Goal: Navigation & Orientation: Find specific page/section

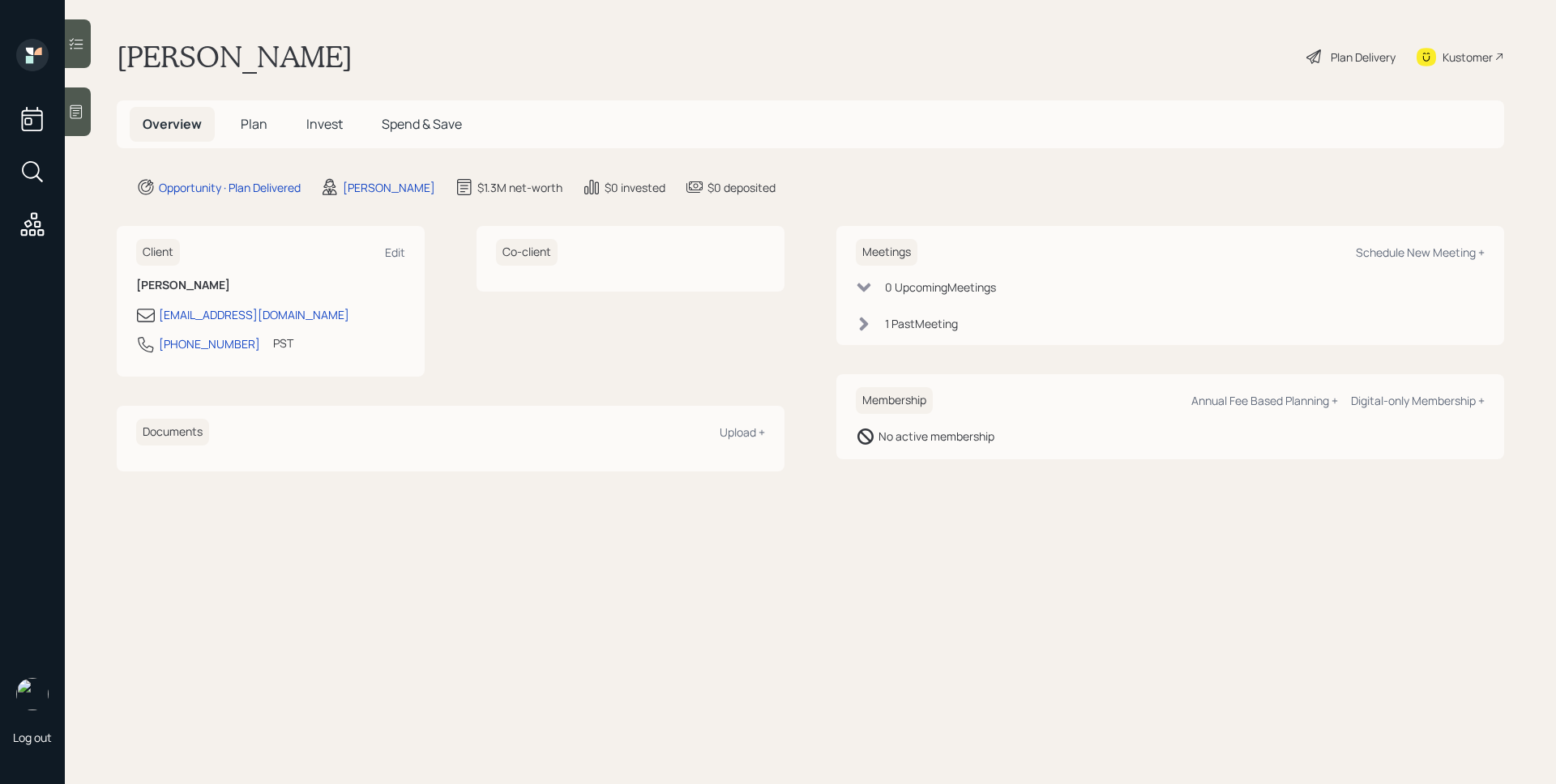
click at [258, 131] on span "Plan" at bounding box center [254, 124] width 27 height 18
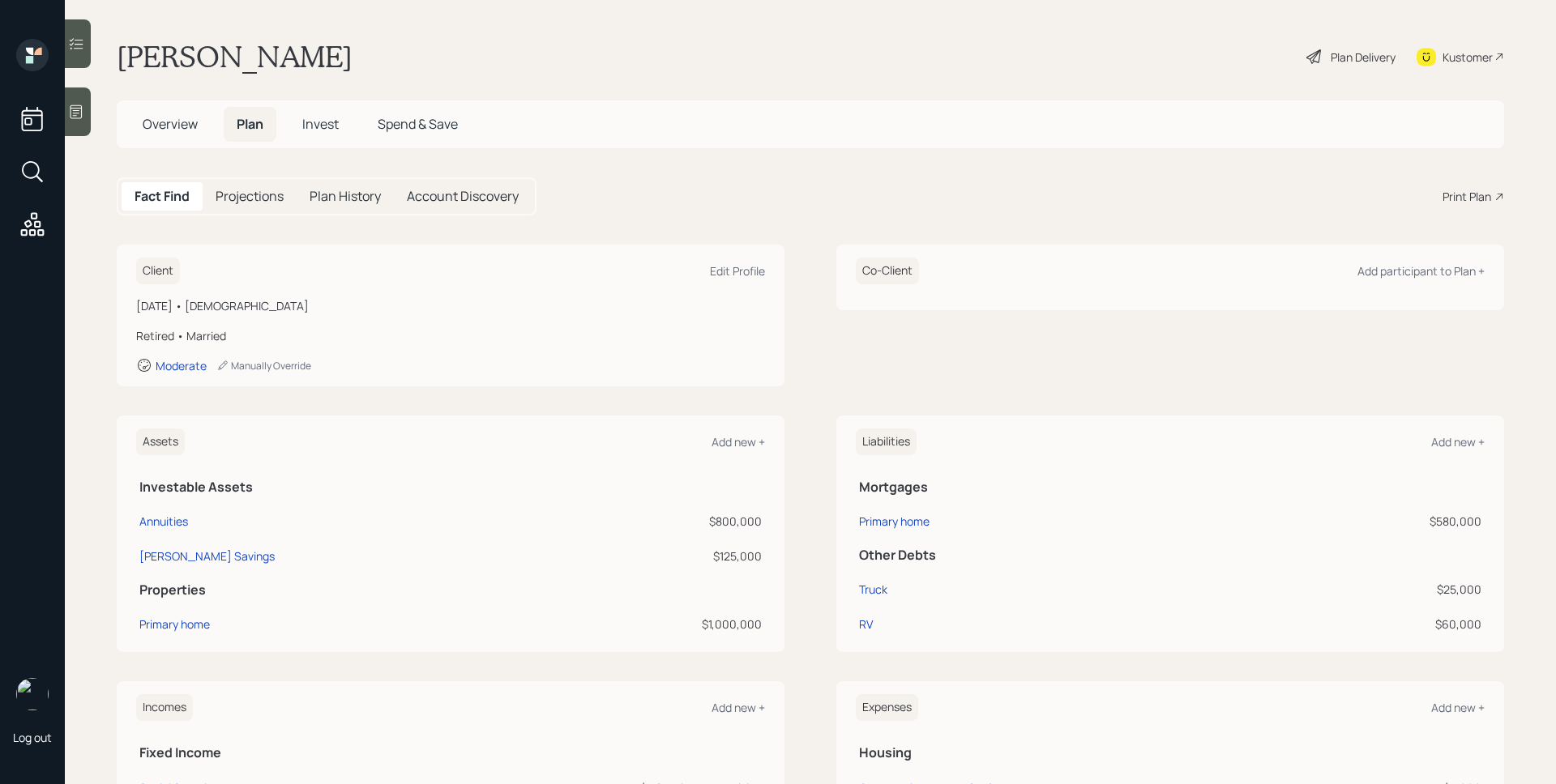
click at [328, 126] on span "Invest" at bounding box center [320, 124] width 36 height 18
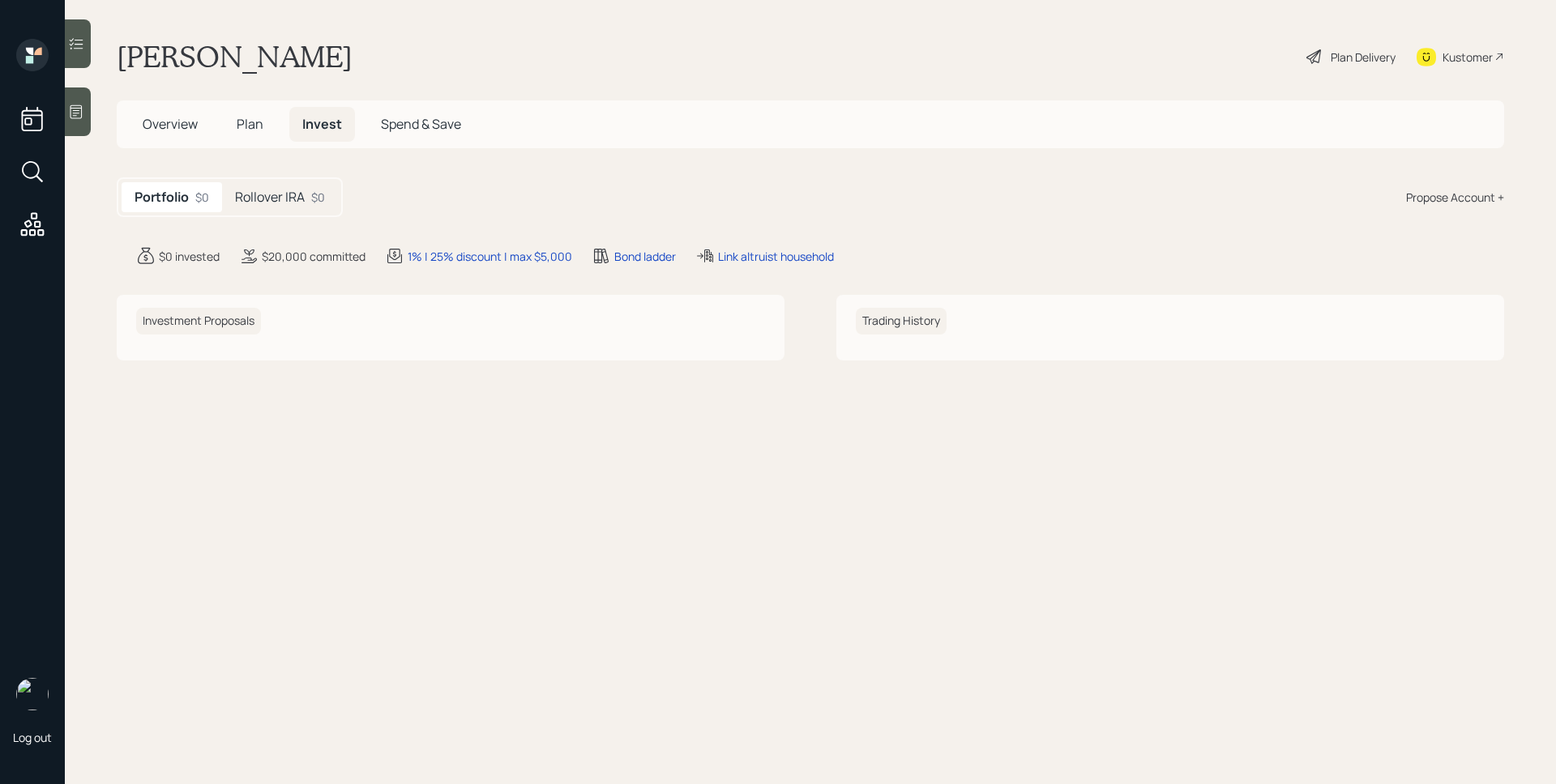
click at [271, 206] on div "Rollover IRA $0" at bounding box center [280, 197] width 116 height 30
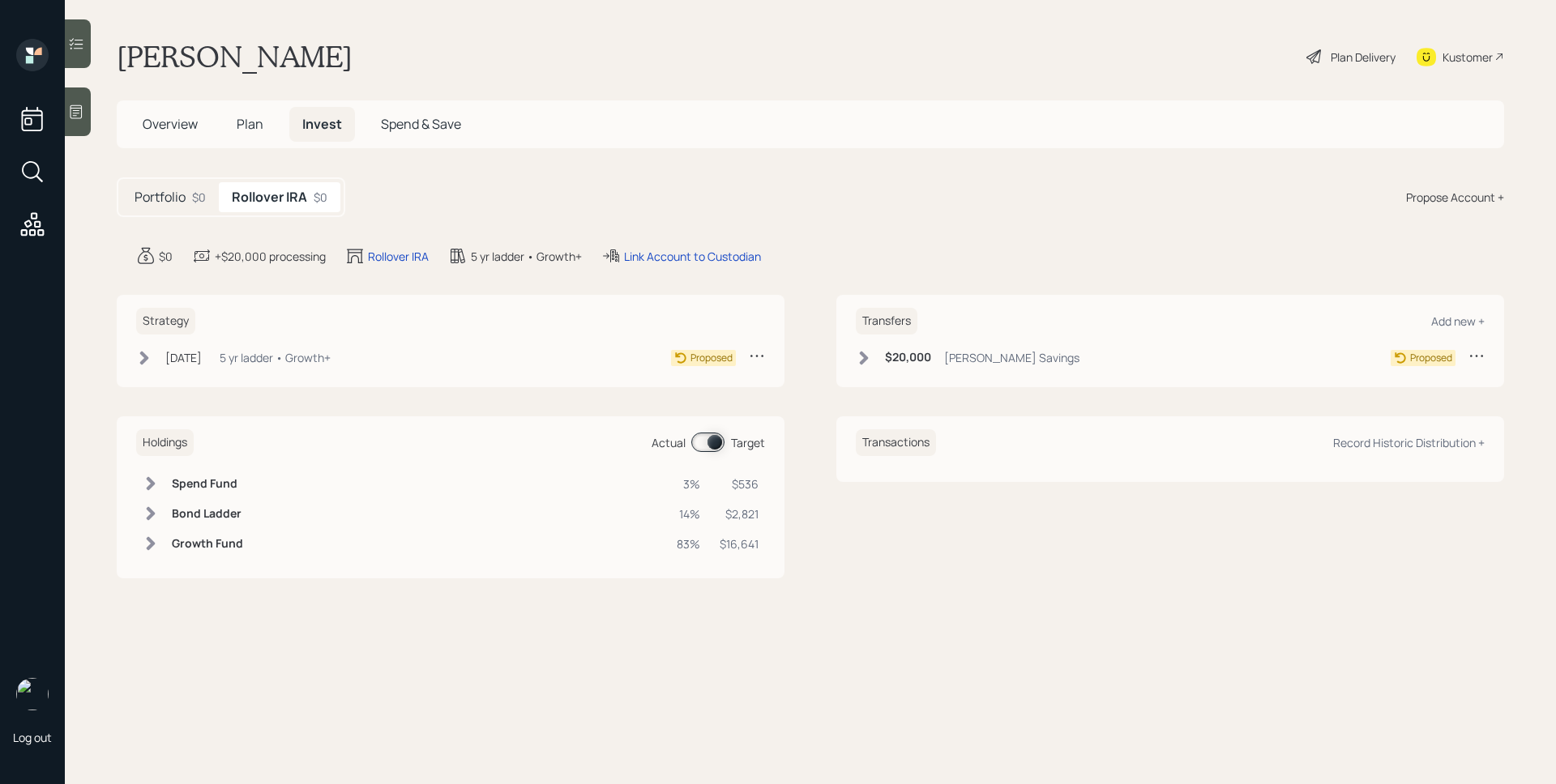
click at [251, 112] on h5 "Plan" at bounding box center [250, 124] width 52 height 35
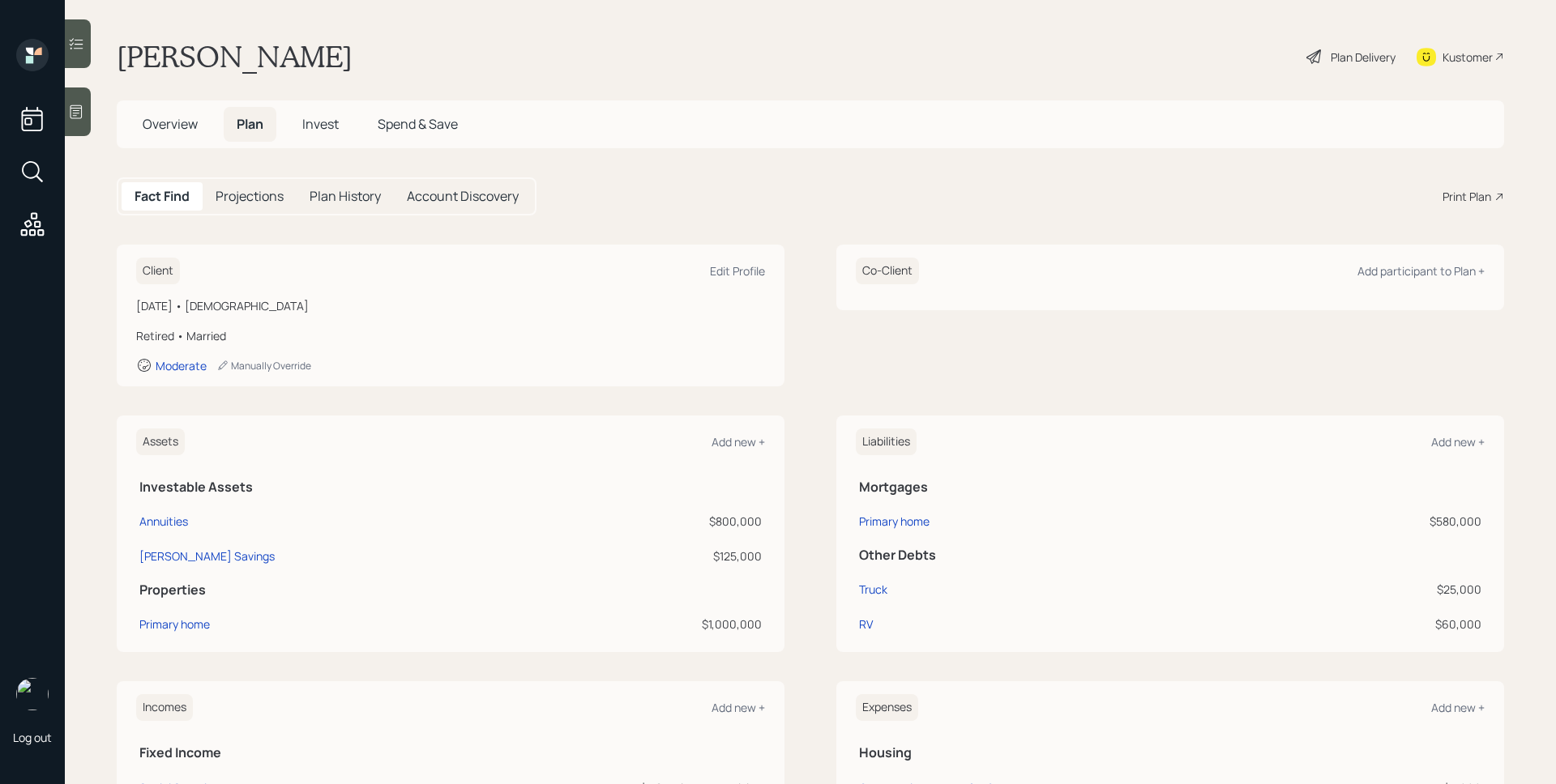
click at [180, 128] on span "Overview" at bounding box center [170, 124] width 55 height 18
